Goal: Contribute content

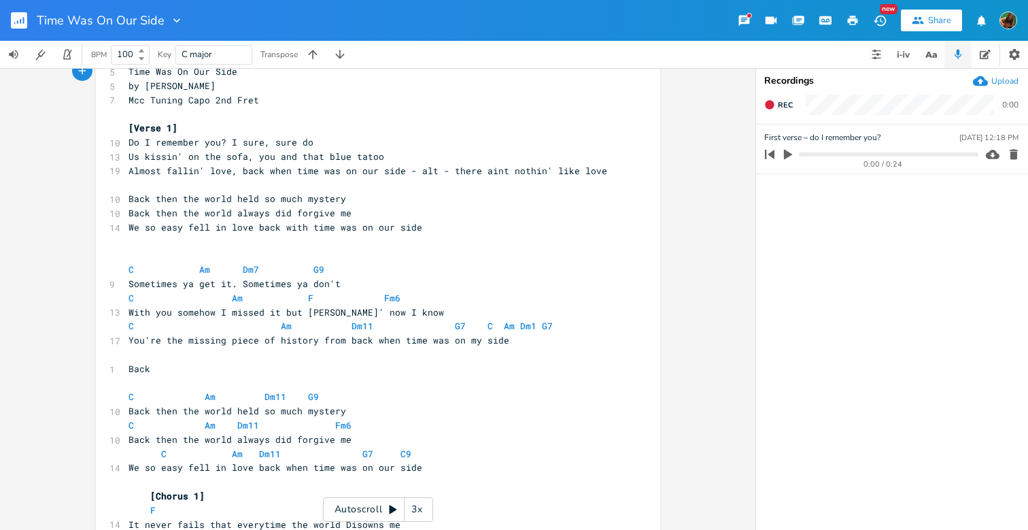
scroll to position [35, 0]
click at [377, 222] on span "We so easy fell in love back with time was on our side" at bounding box center [276, 228] width 294 height 12
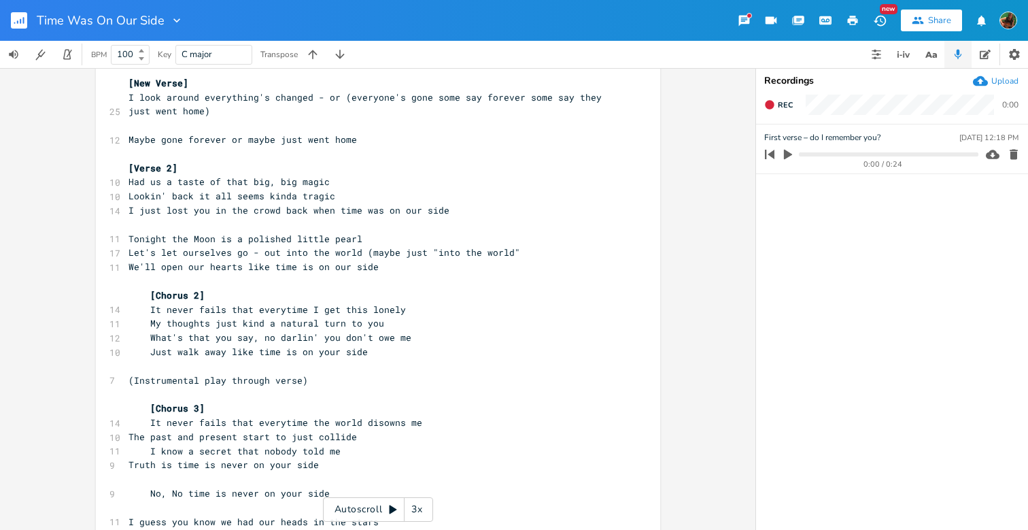
scroll to position [0, 0]
click at [335, 444] on pre "I know a secret that nobody told me" at bounding box center [371, 451] width 491 height 14
click at [373, 430] on pre "The past and present start to just collide" at bounding box center [371, 437] width 491 height 14
click at [351, 444] on pre "I know a secret that nobody told me" at bounding box center [371, 451] width 491 height 14
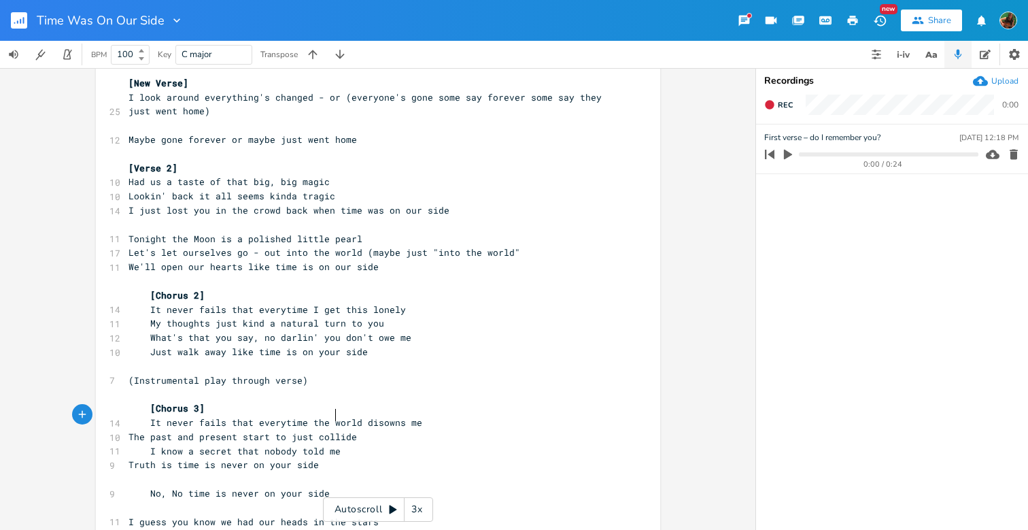
click at [335, 444] on pre "I know a secret that nobody told me" at bounding box center [371, 451] width 491 height 14
click at [373, 430] on pre "The past and present start to just collide" at bounding box center [371, 437] width 491 height 14
click at [331, 445] on span "I know a secret that nobody told me" at bounding box center [235, 451] width 212 height 12
click at [374, 430] on pre "The past and present start to just collide" at bounding box center [371, 437] width 491 height 14
click at [330, 445] on span "I know a secret that nobody told me" at bounding box center [235, 451] width 212 height 12
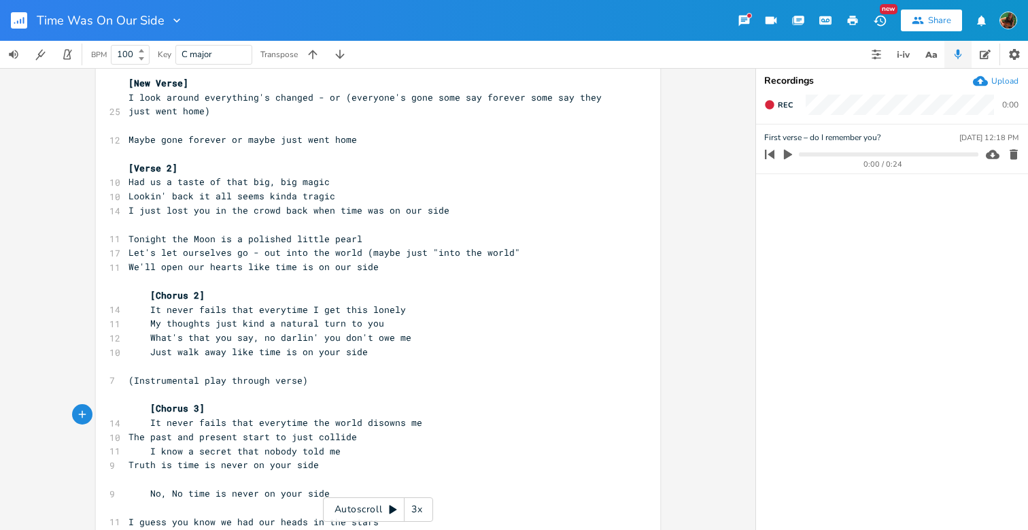
click at [371, 458] on pre "Truth is time is never on your side" at bounding box center [371, 465] width 491 height 14
type textarea "I no a secret"
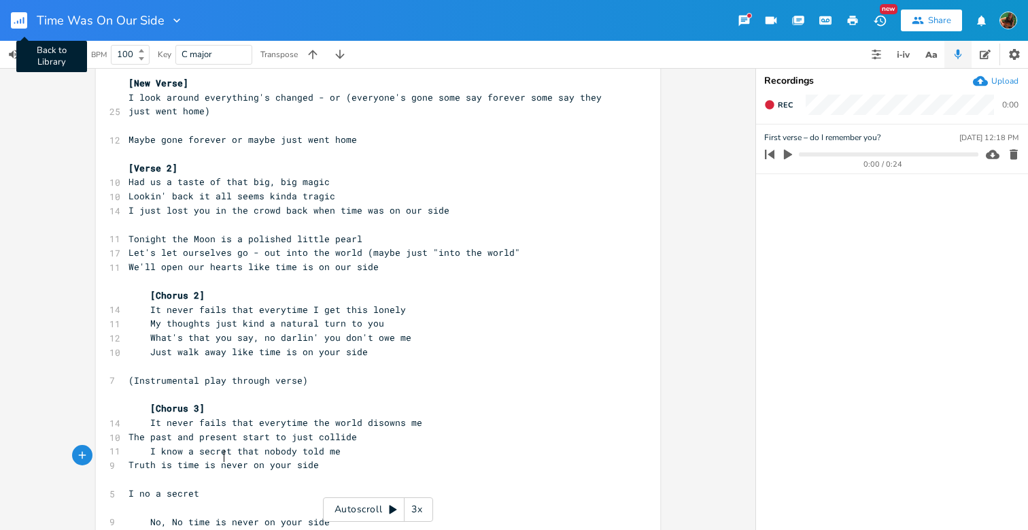
click at [18, 20] on rect "button" at bounding box center [19, 20] width 16 height 16
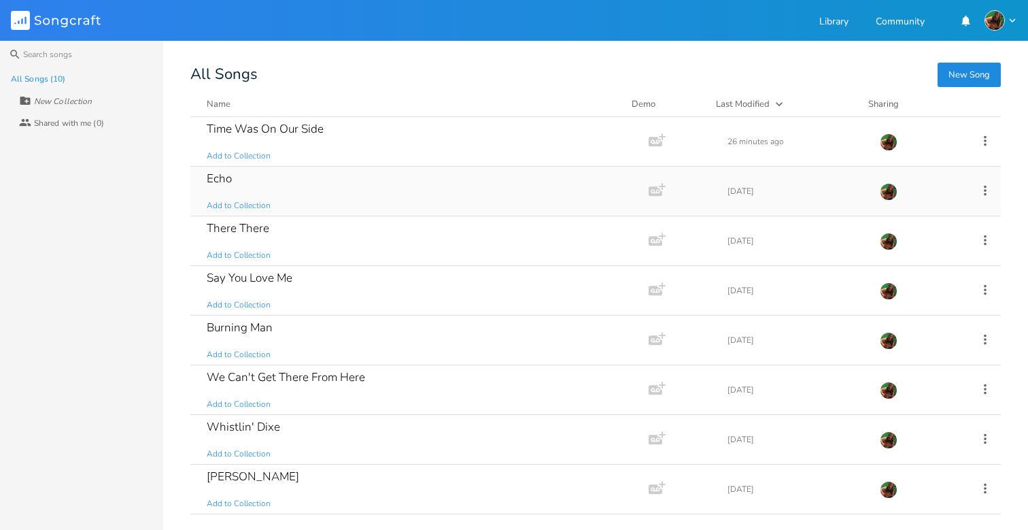
click at [240, 177] on div "Echo Add to Collection" at bounding box center [417, 191] width 420 height 49
